Goal: Connect with others: Establish contact or relationships with other users

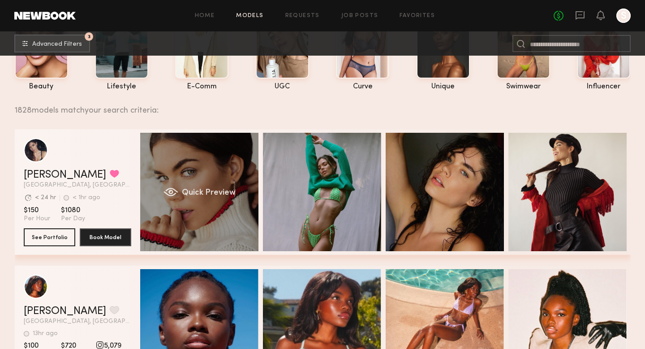
scroll to position [280, 0]
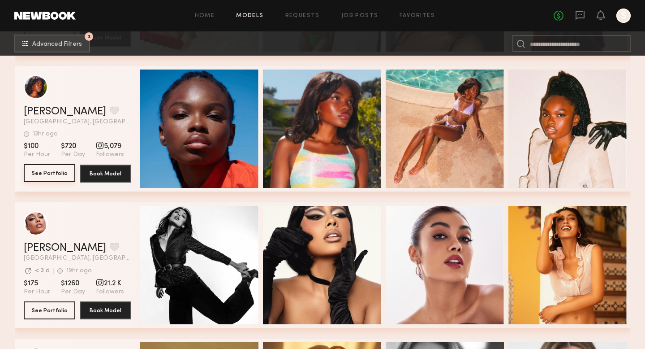
click at [58, 172] on button "See Portfolio" at bounding box center [50, 173] width 52 height 18
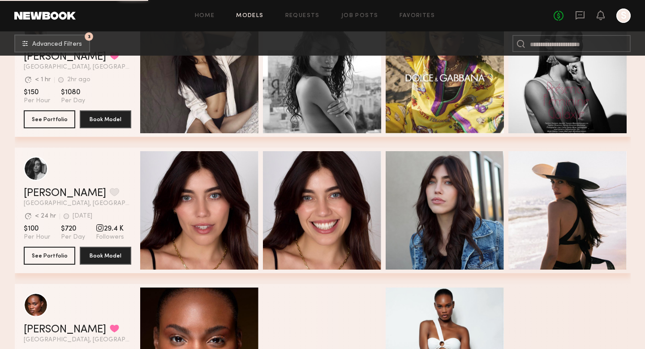
scroll to position [3153, 0]
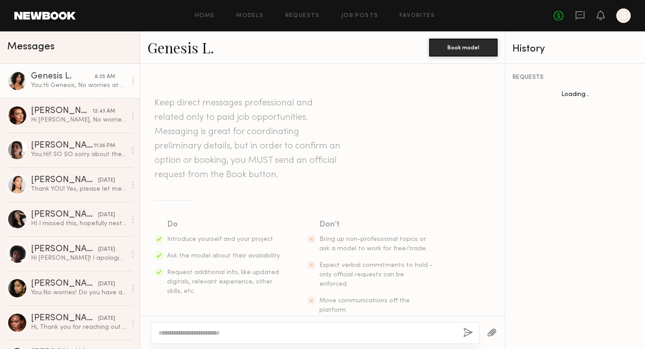
scroll to position [504, 0]
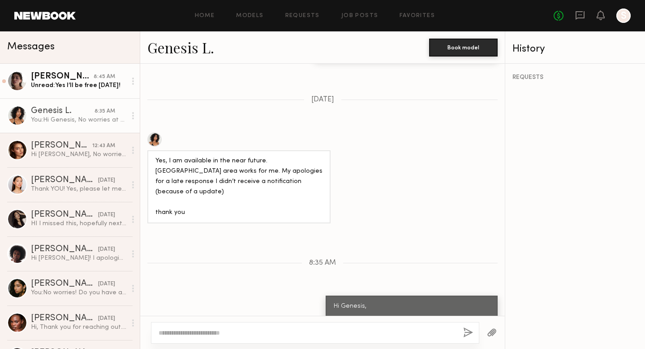
click at [83, 82] on div "Unread: Yes I’ll be free [DATE]!" at bounding box center [78, 85] width 95 height 9
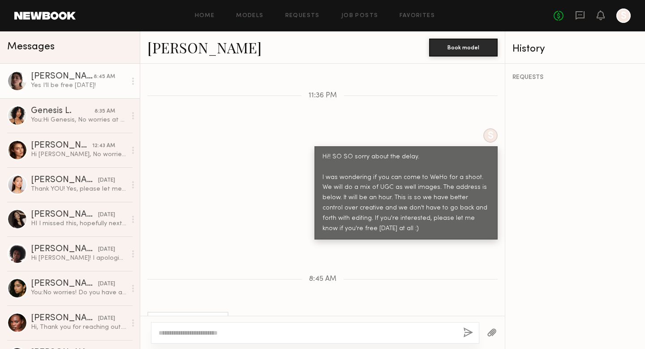
scroll to position [584, 0]
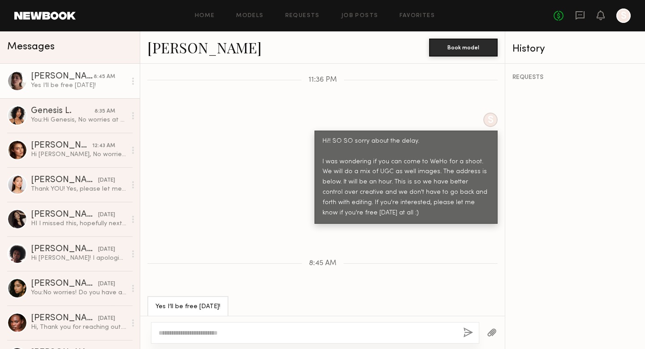
click at [237, 332] on textarea at bounding box center [308, 332] width 298 height 9
type textarea "**********"
click at [468, 331] on button "button" at bounding box center [468, 332] width 10 height 11
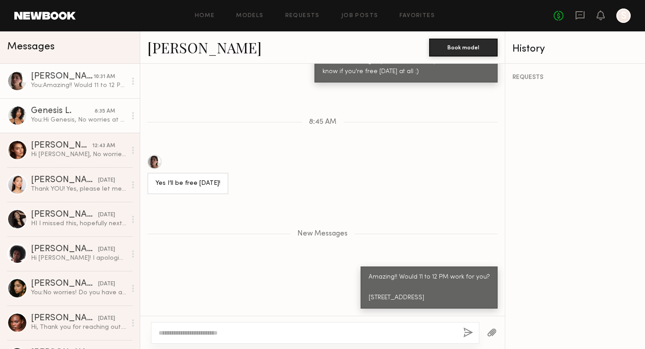
click at [67, 114] on div "Genesis L." at bounding box center [63, 111] width 64 height 9
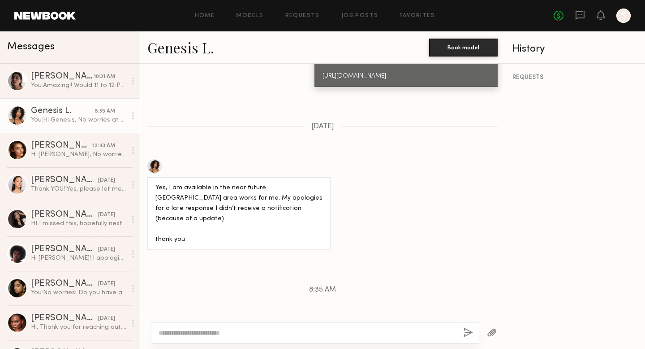
scroll to position [504, 0]
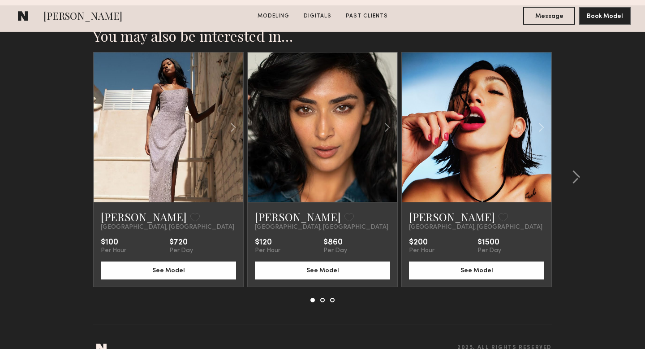
scroll to position [1365, 0]
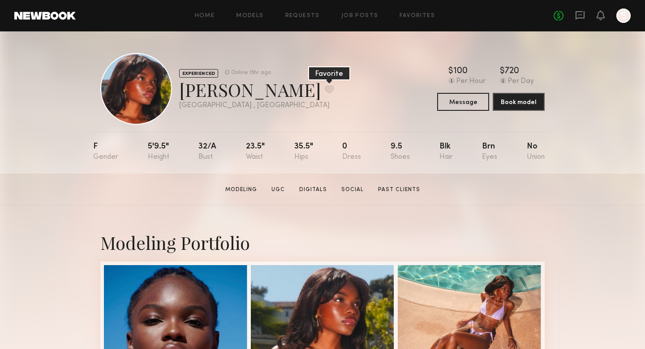
click at [325, 92] on button at bounding box center [329, 89] width 9 height 8
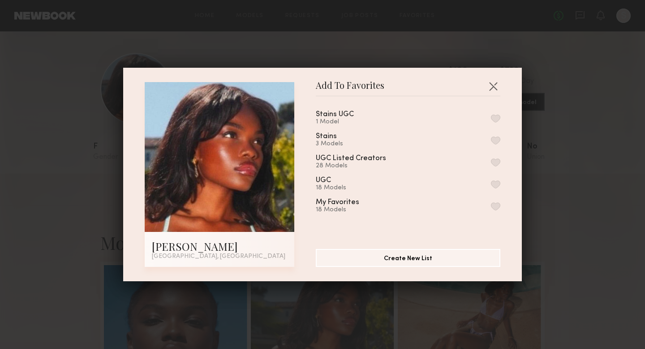
click at [495, 117] on button "button" at bounding box center [495, 118] width 9 height 8
click at [564, 125] on div "Add To Favorites Mia H. Los Angeles, CA Add To Favorites Stains UGC 2 Models Re…" at bounding box center [322, 174] width 645 height 349
